Goal: Task Accomplishment & Management: Manage account settings

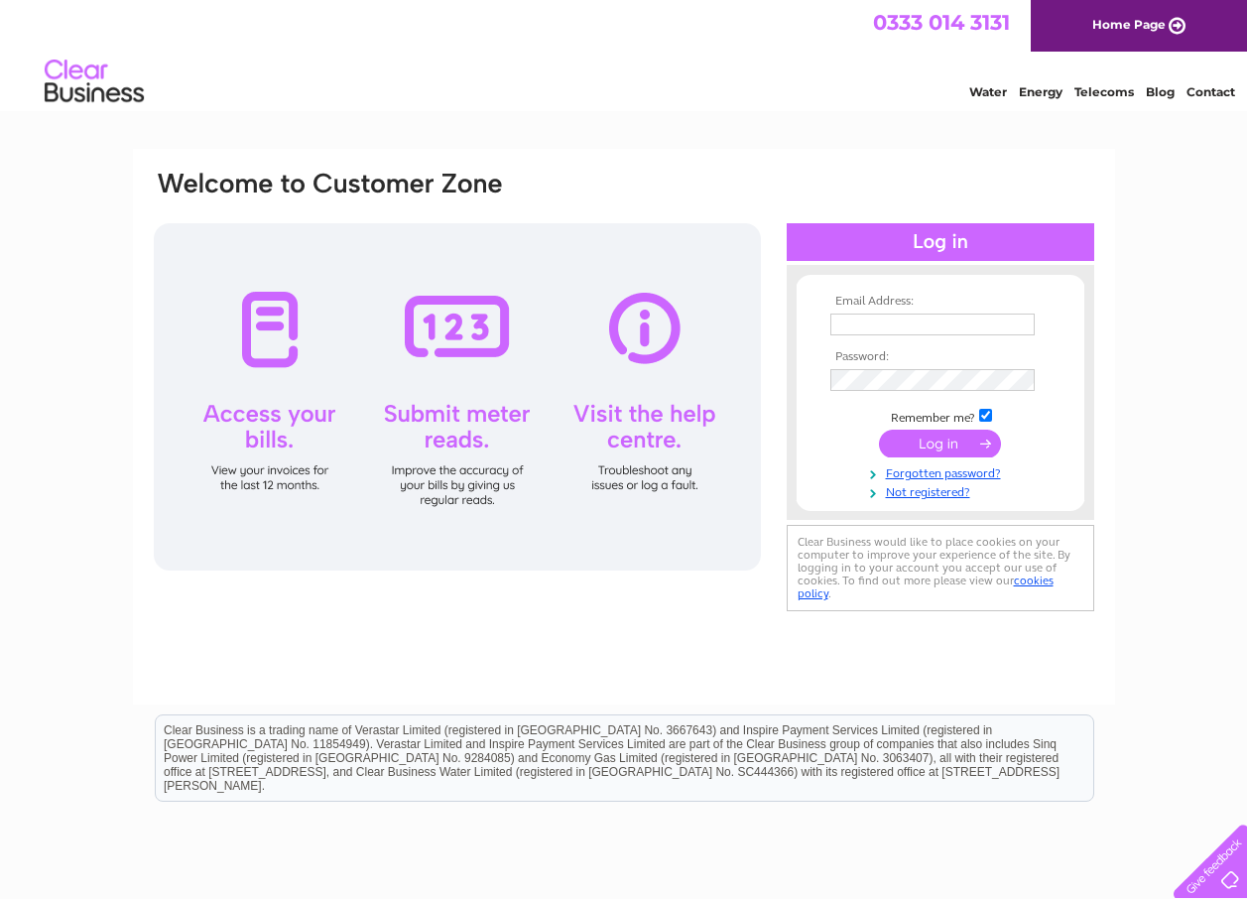
click at [923, 325] on input "text" at bounding box center [933, 325] width 204 height 22
type input "livingstone.mceachran@hotmail.com"
click at [915, 369] on td at bounding box center [941, 380] width 230 height 32
click at [940, 438] on input "submit" at bounding box center [940, 444] width 122 height 28
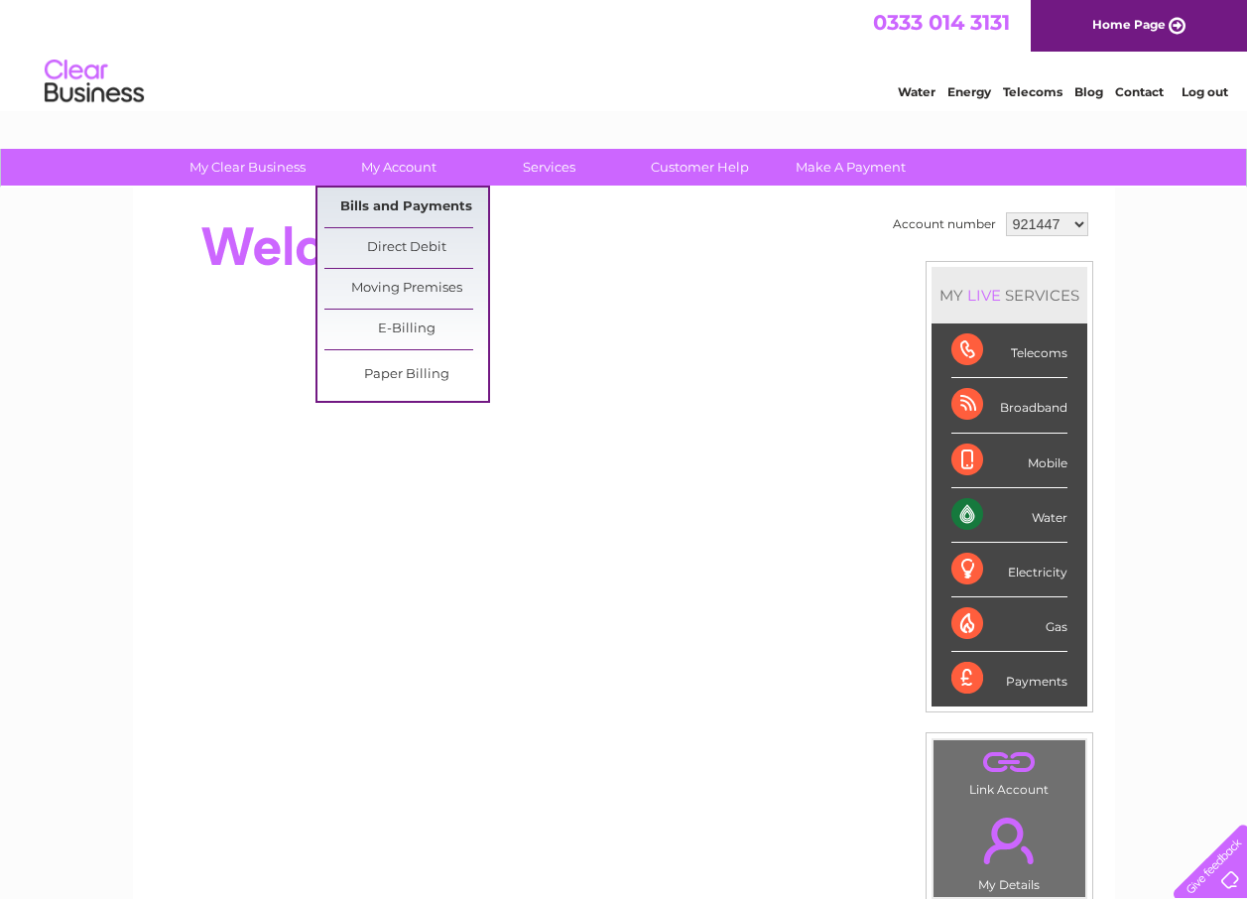
click at [387, 208] on link "Bills and Payments" at bounding box center [407, 208] width 164 height 40
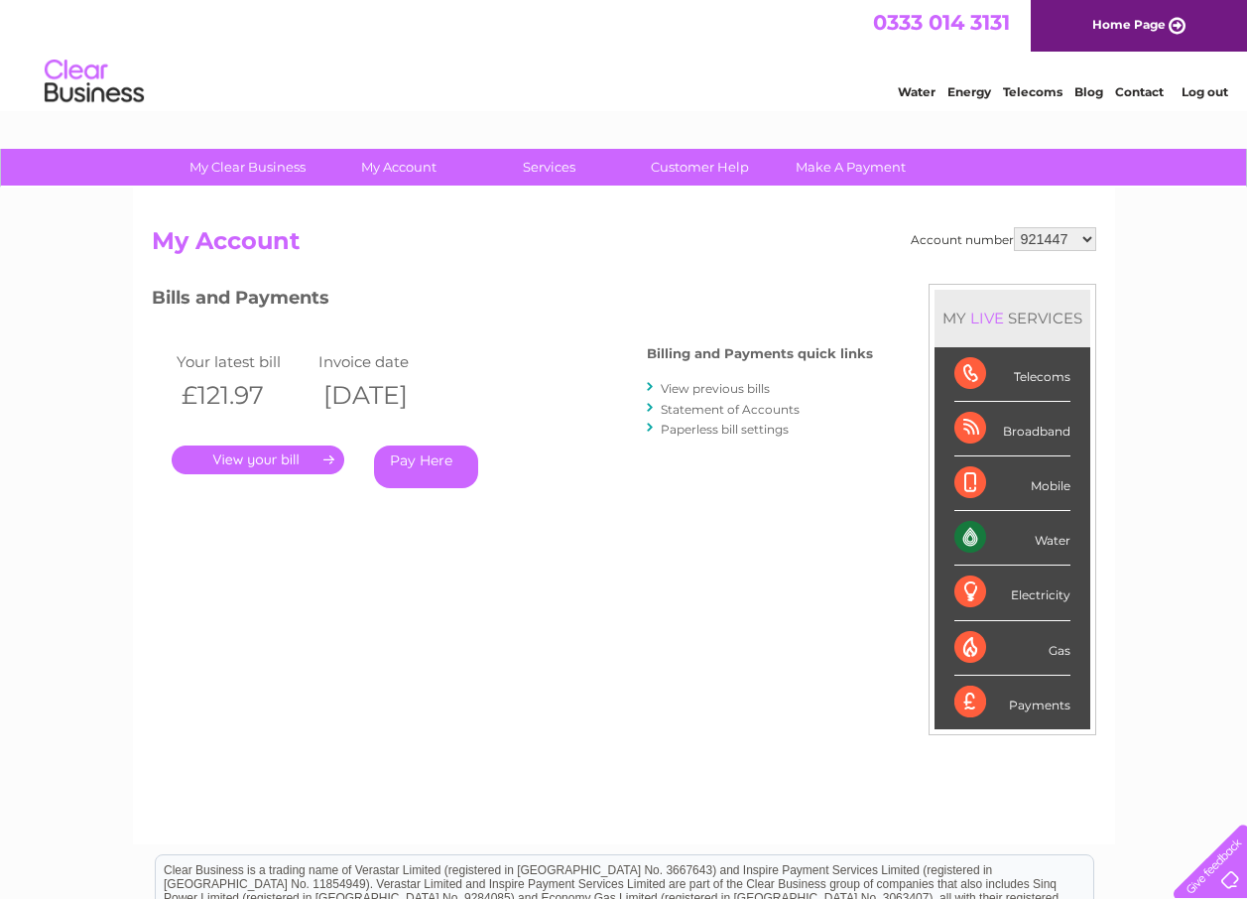
click at [703, 389] on link "View previous bills" at bounding box center [715, 388] width 109 height 15
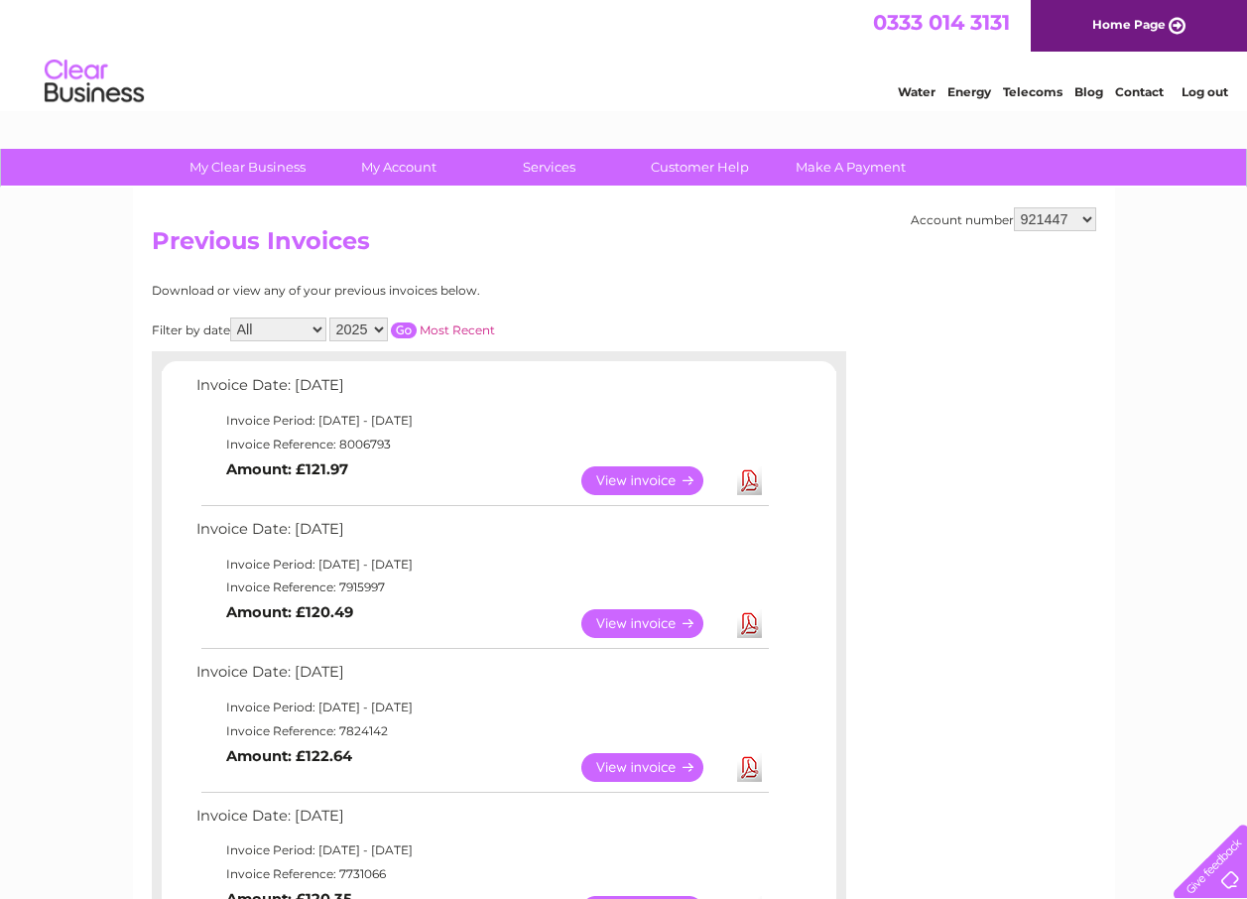
click at [664, 626] on link "View" at bounding box center [655, 623] width 146 height 29
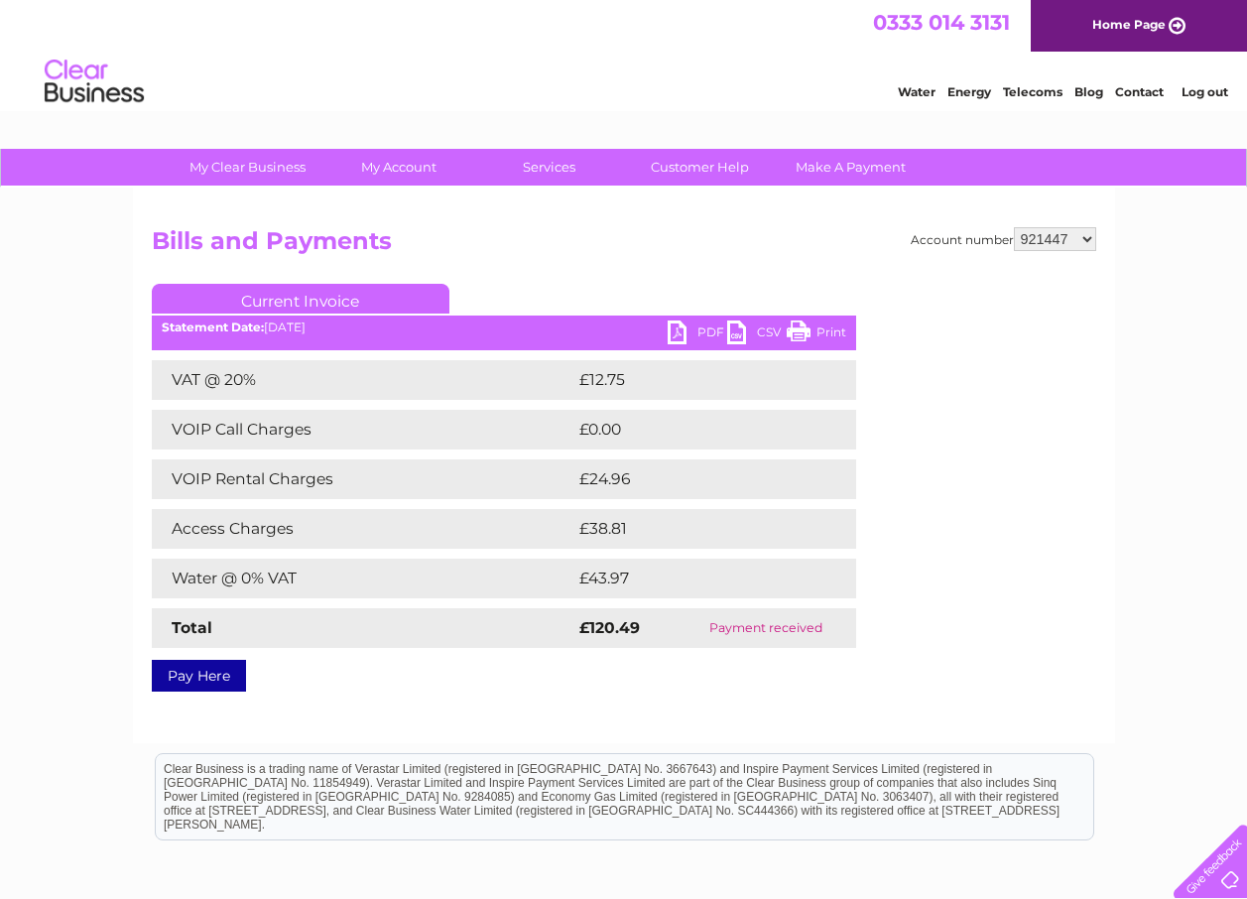
click at [673, 330] on link "PDF" at bounding box center [698, 335] width 60 height 29
click at [678, 333] on link "PDF" at bounding box center [698, 335] width 60 height 29
click at [1203, 95] on link "Log out" at bounding box center [1205, 91] width 47 height 15
